Goal: Task Accomplishment & Management: Manage account settings

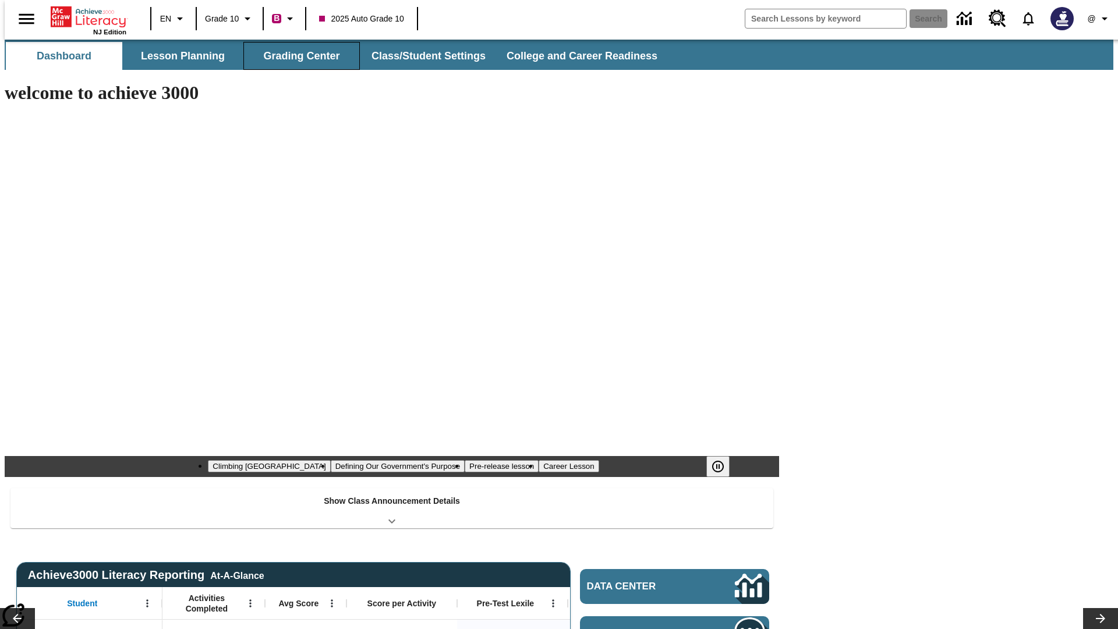
click at [297, 56] on button "Grading Center" at bounding box center [301, 56] width 116 height 28
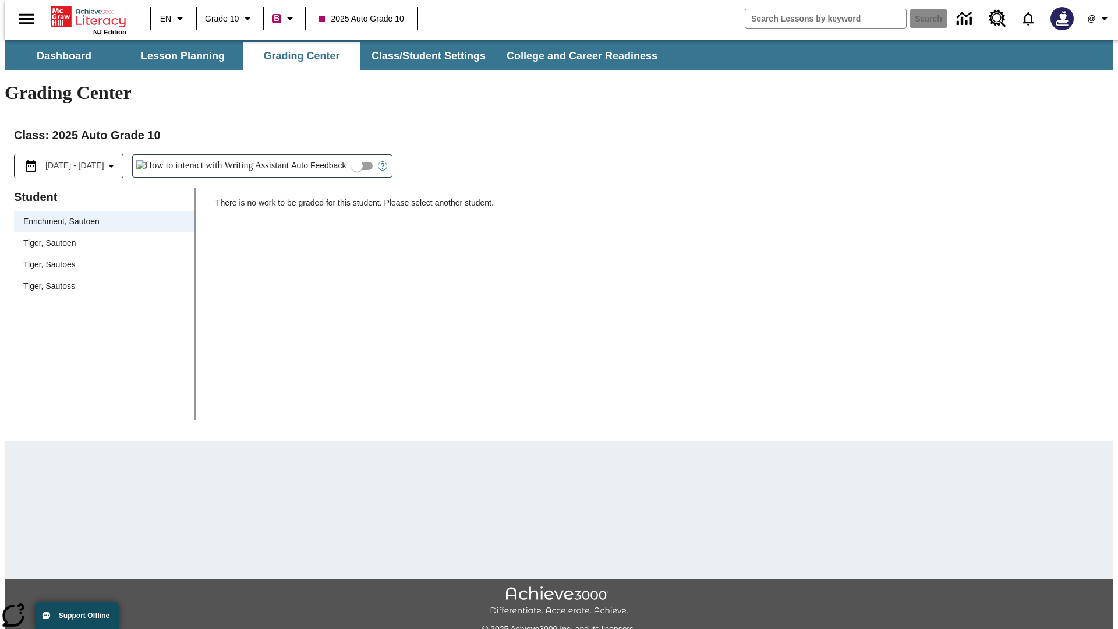
click at [100, 237] on span "Tiger, Sautoen" at bounding box center [104, 243] width 162 height 12
click at [324, 155] on input "Auto Feedback" at bounding box center [357, 166] width 66 height 22
checkbox input "true"
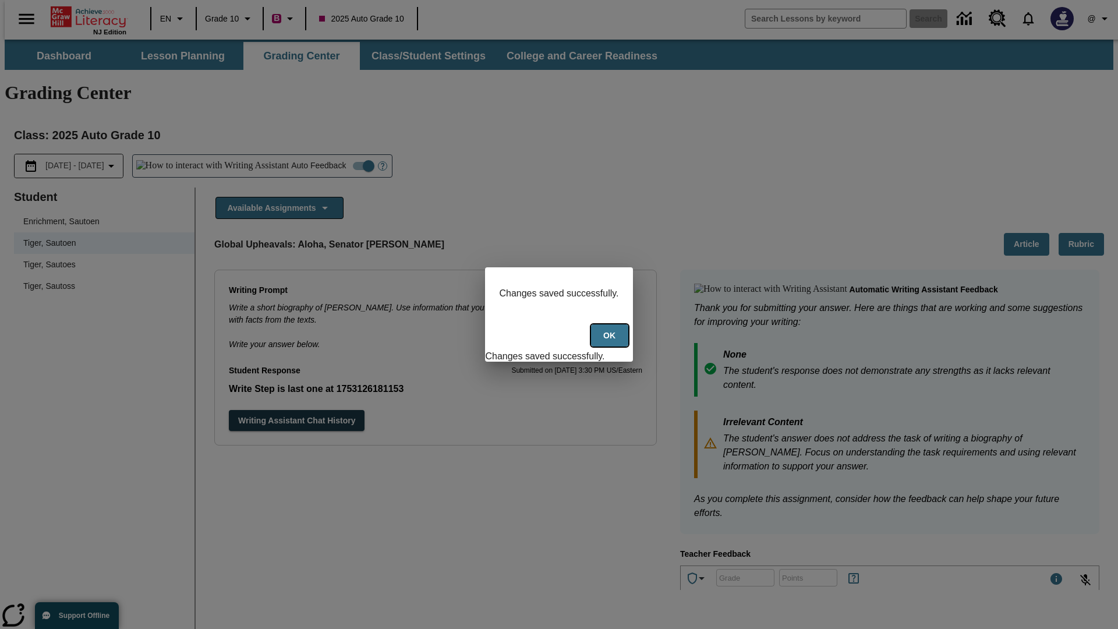
click at [611, 342] on button "Ok" at bounding box center [609, 335] width 37 height 23
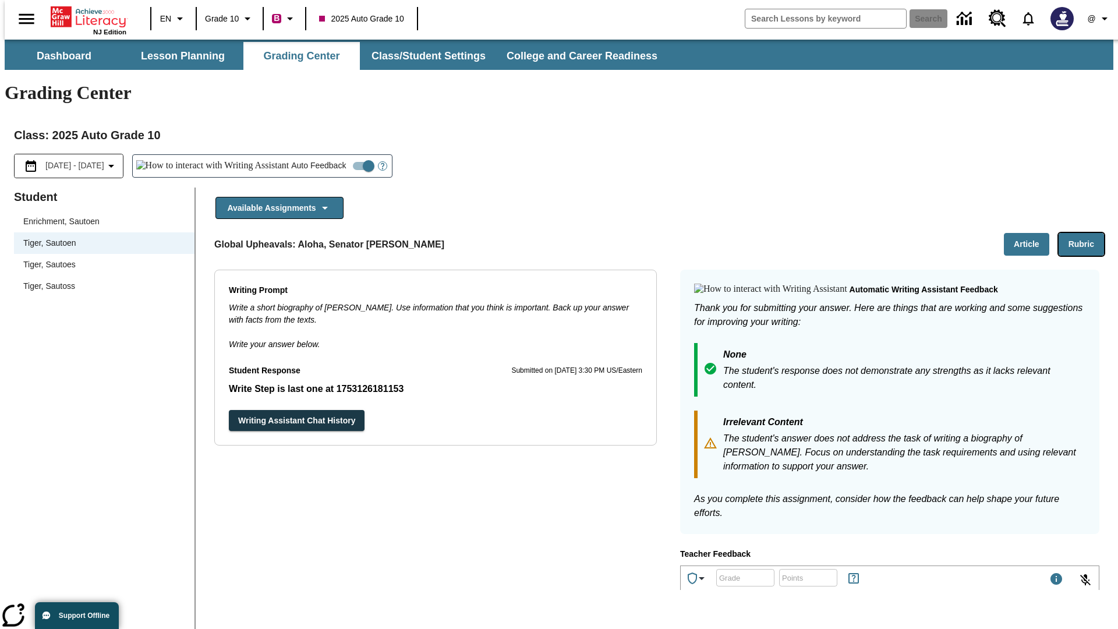
click at [1086, 233] on button "Rubric" at bounding box center [1080, 244] width 45 height 23
click at [1031, 233] on button "Article" at bounding box center [1026, 244] width 45 height 23
click at [173, 19] on icon "Language: EN, Select a language" at bounding box center [180, 19] width 14 height 14
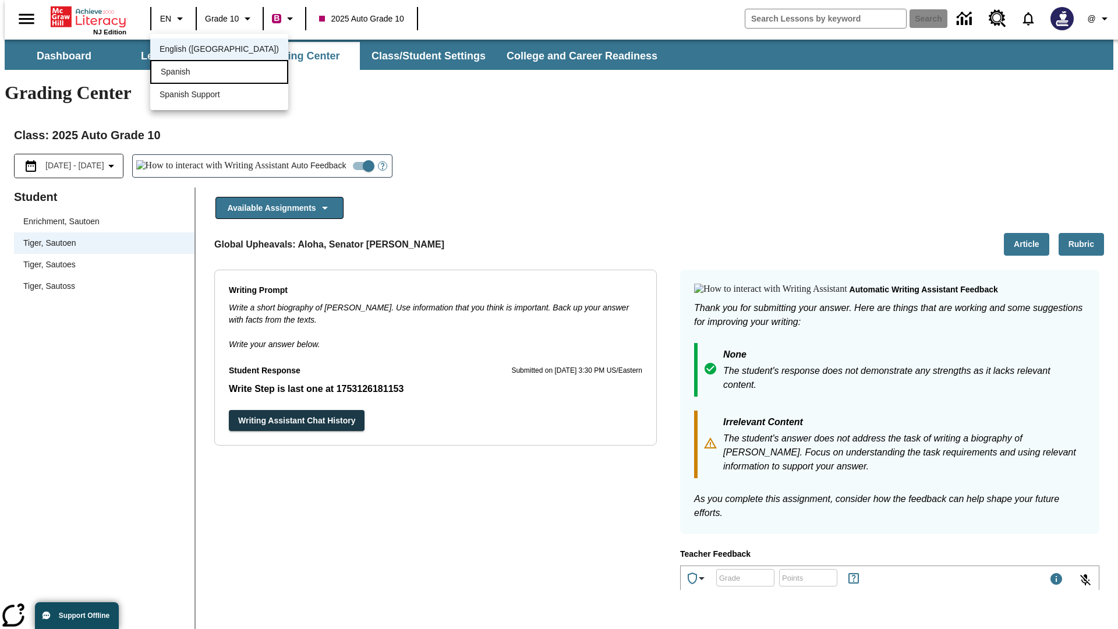
click at [194, 73] on div "Spanish" at bounding box center [219, 72] width 138 height 24
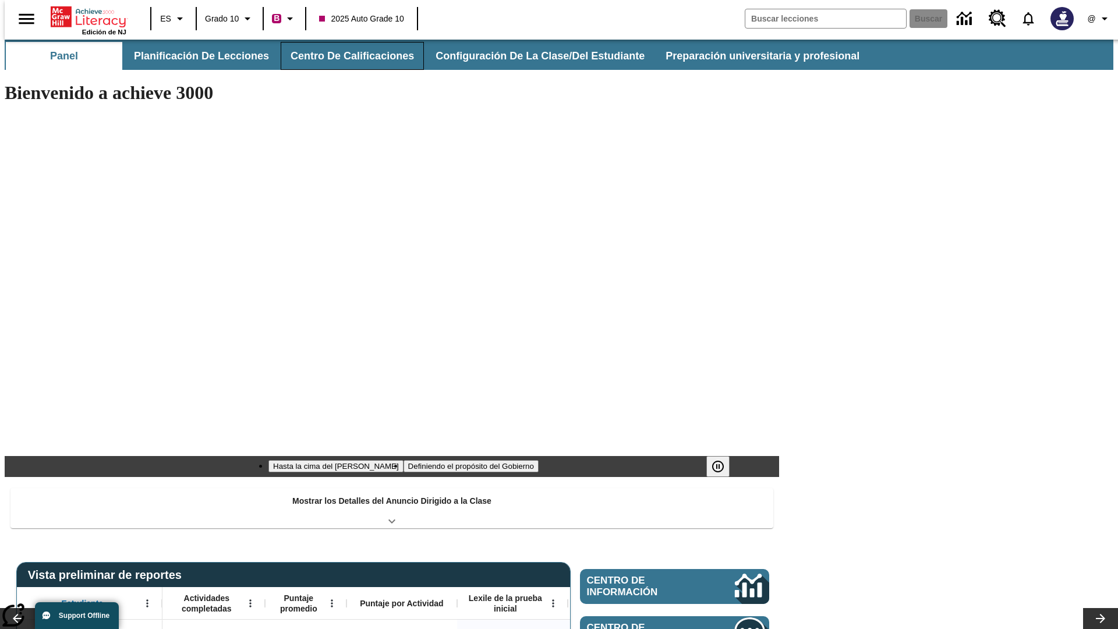
click at [342, 56] on button "Centro de calificaciones" at bounding box center [352, 56] width 143 height 28
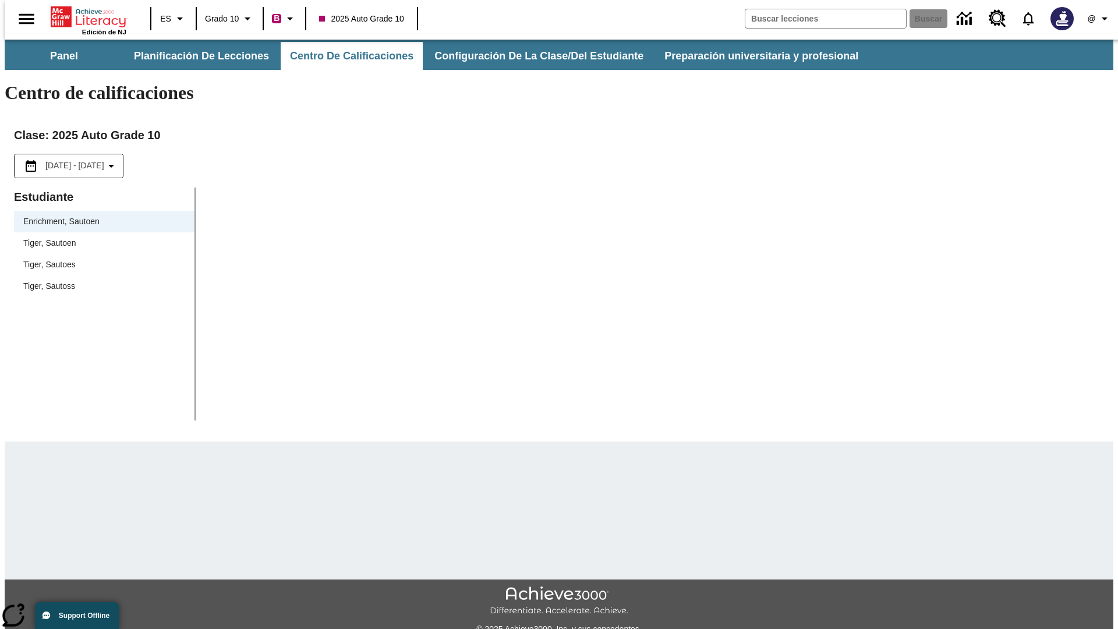
click at [100, 237] on span "Tiger, Sautoen" at bounding box center [104, 243] width 162 height 12
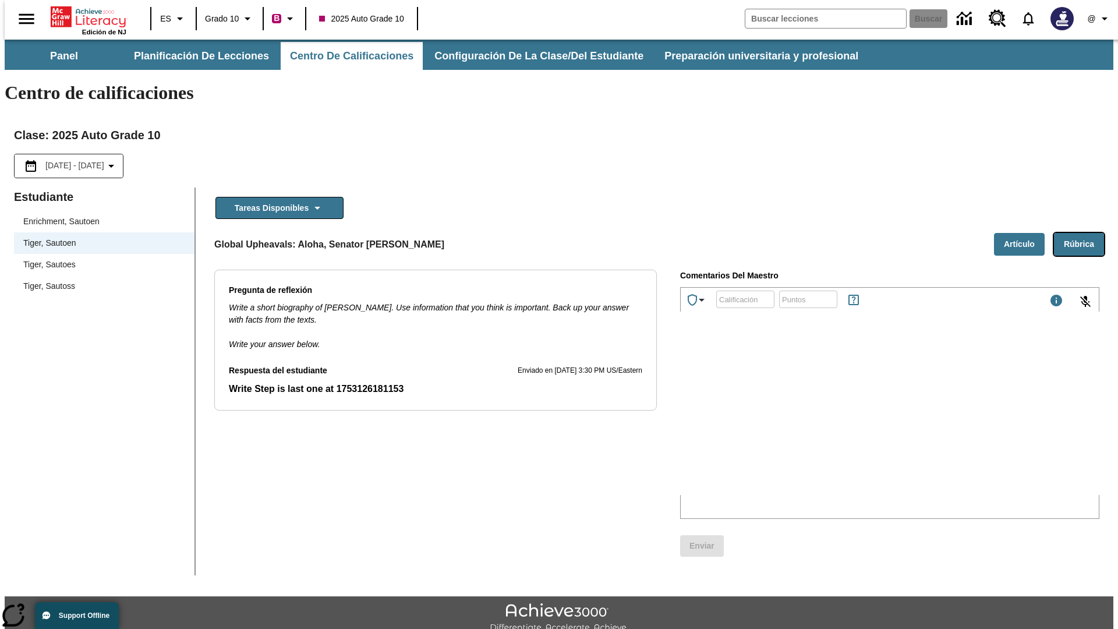
click at [1083, 233] on button "Rúbrica" at bounding box center [1079, 244] width 50 height 23
click at [1024, 233] on button "Artículo" at bounding box center [1019, 244] width 51 height 23
